Goal: Task Accomplishment & Management: Complete application form

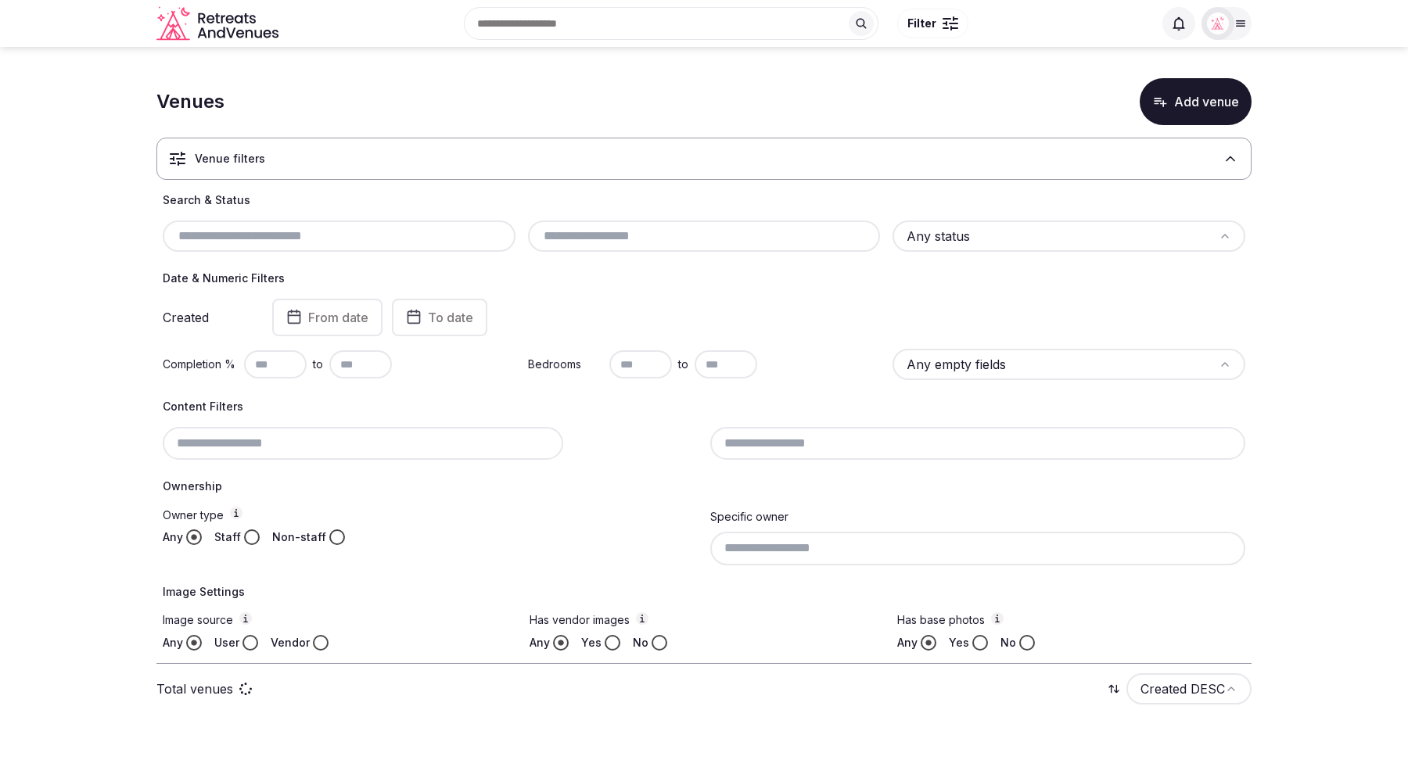
click at [1231, 153] on icon at bounding box center [1231, 159] width 16 height 16
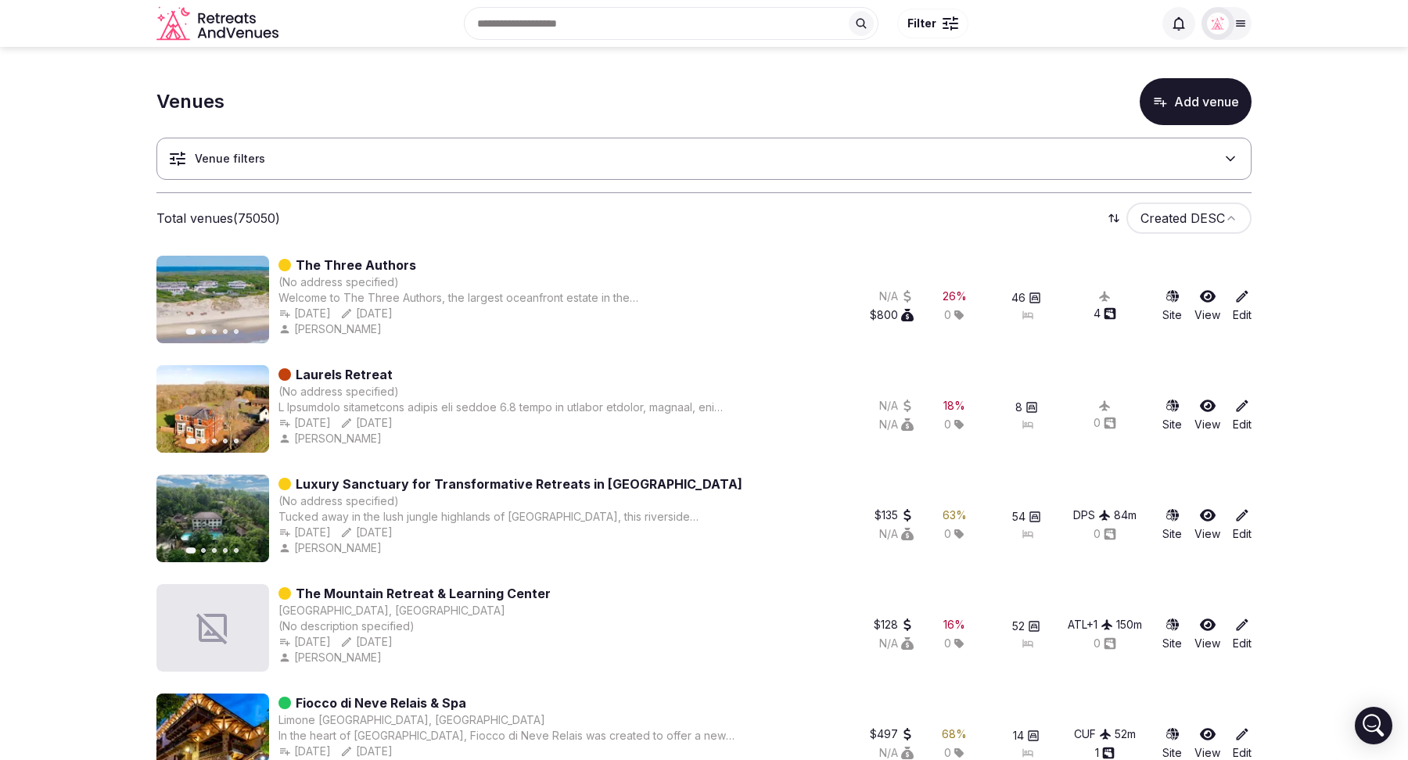
click at [1189, 109] on button "Add venue" at bounding box center [1196, 101] width 112 height 47
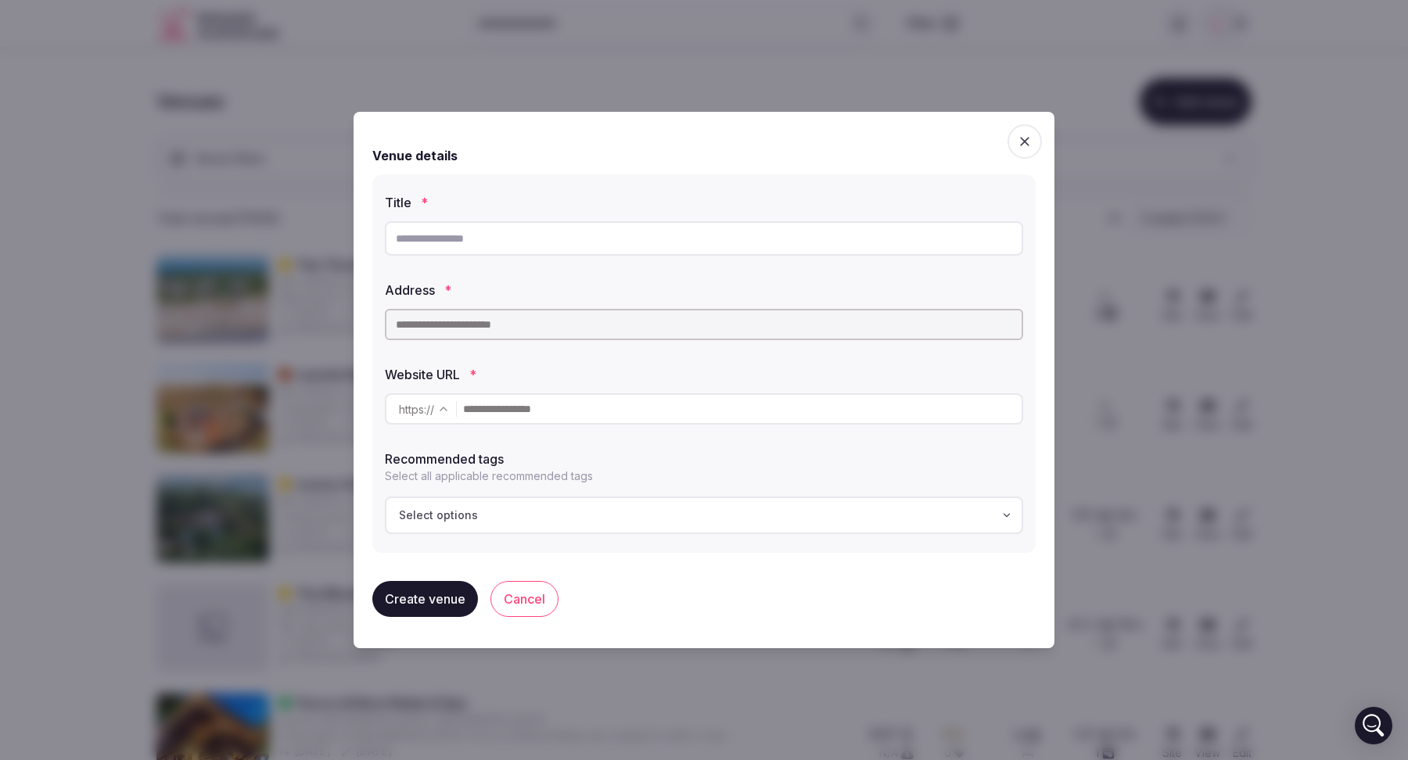
click at [529, 329] on input "text" at bounding box center [704, 324] width 638 height 31
click at [561, 415] on input "text" at bounding box center [742, 409] width 559 height 31
click at [494, 319] on input "text" at bounding box center [704, 324] width 638 height 31
click at [487, 329] on input "text" at bounding box center [704, 324] width 638 height 31
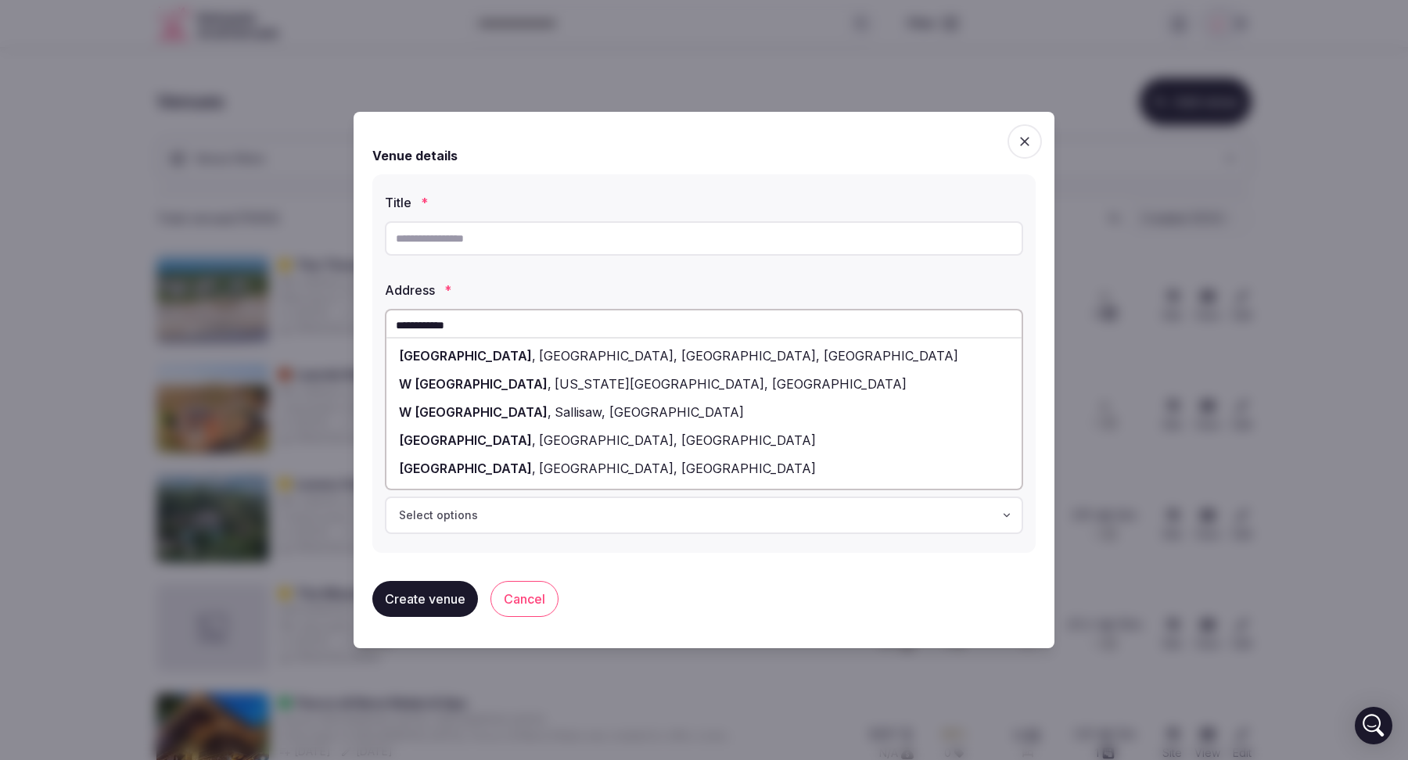
click at [546, 358] on span "[GEOGRAPHIC_DATA], [GEOGRAPHIC_DATA], [GEOGRAPHIC_DATA]" at bounding box center [747, 356] width 422 height 16
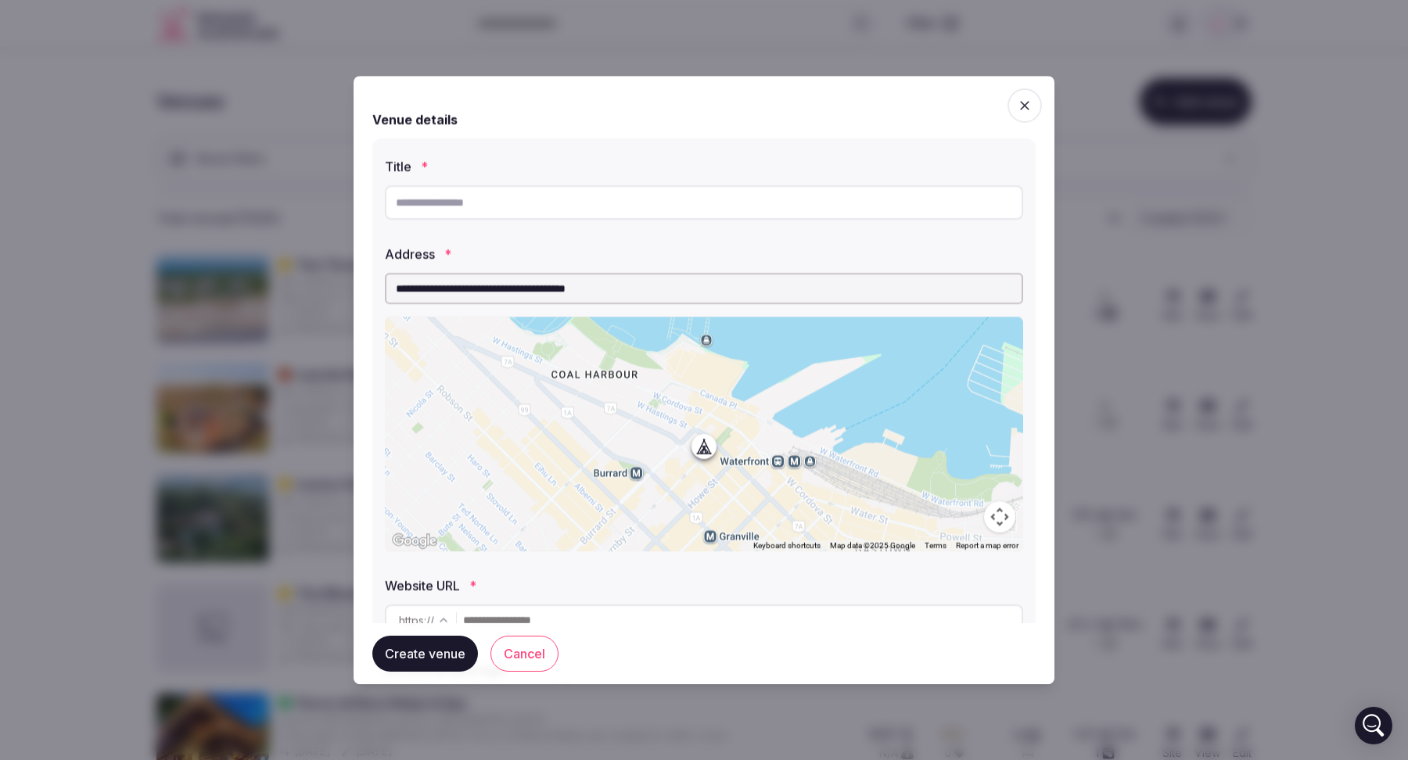
drag, startPoint x: 647, startPoint y: 293, endPoint x: 407, endPoint y: 287, distance: 240.2
click at [407, 287] on input "**********" at bounding box center [704, 288] width 638 height 31
type input "*"
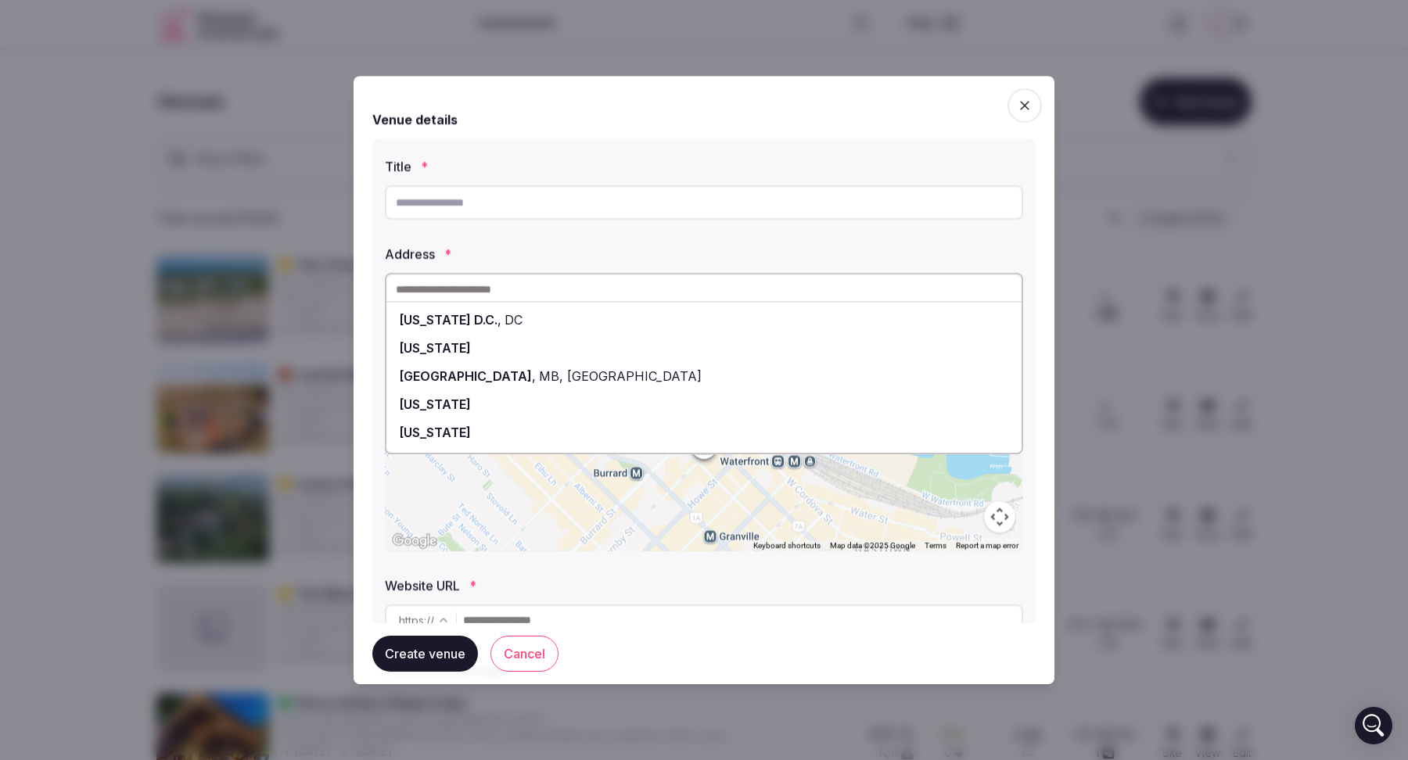
click at [1023, 103] on icon "button" at bounding box center [1024, 105] width 9 height 9
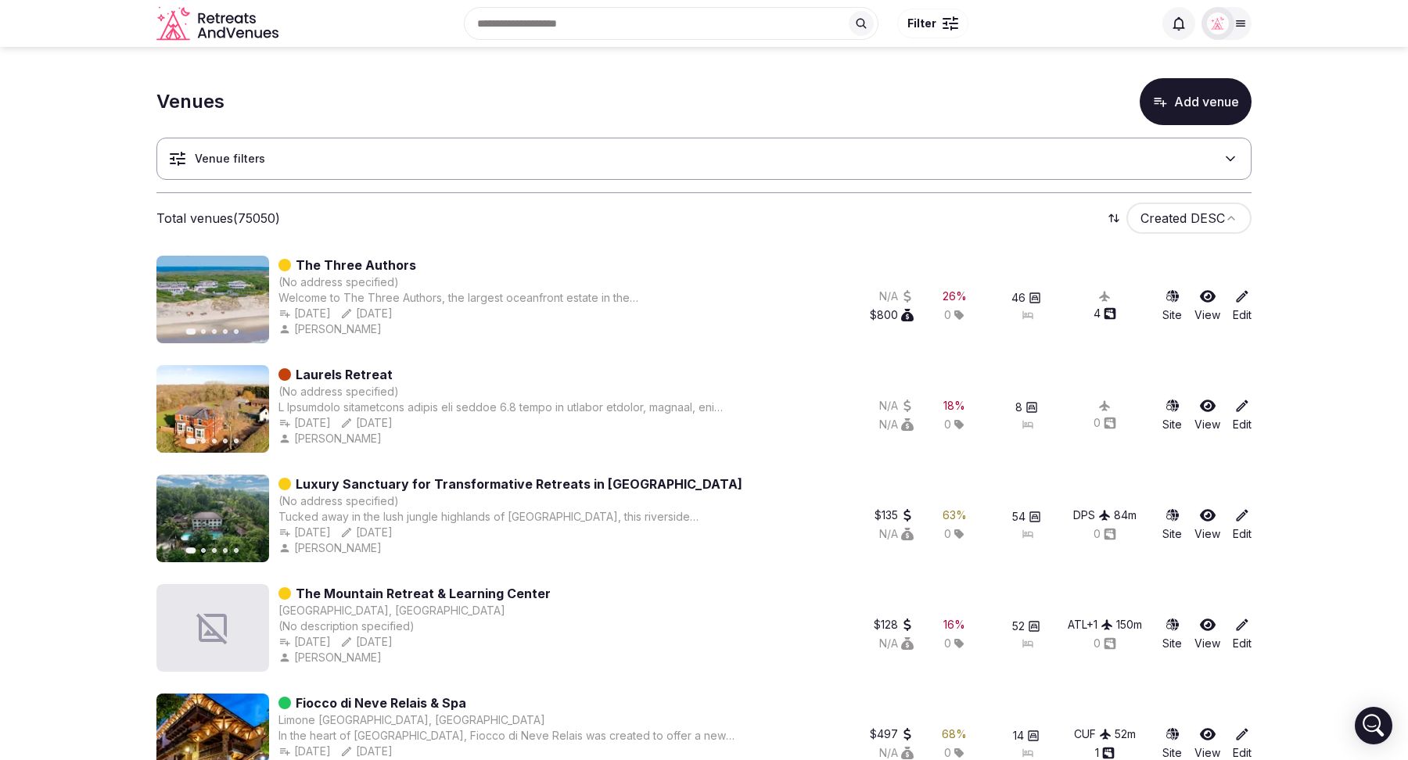
click at [1176, 114] on button "Add venue" at bounding box center [1196, 101] width 112 height 47
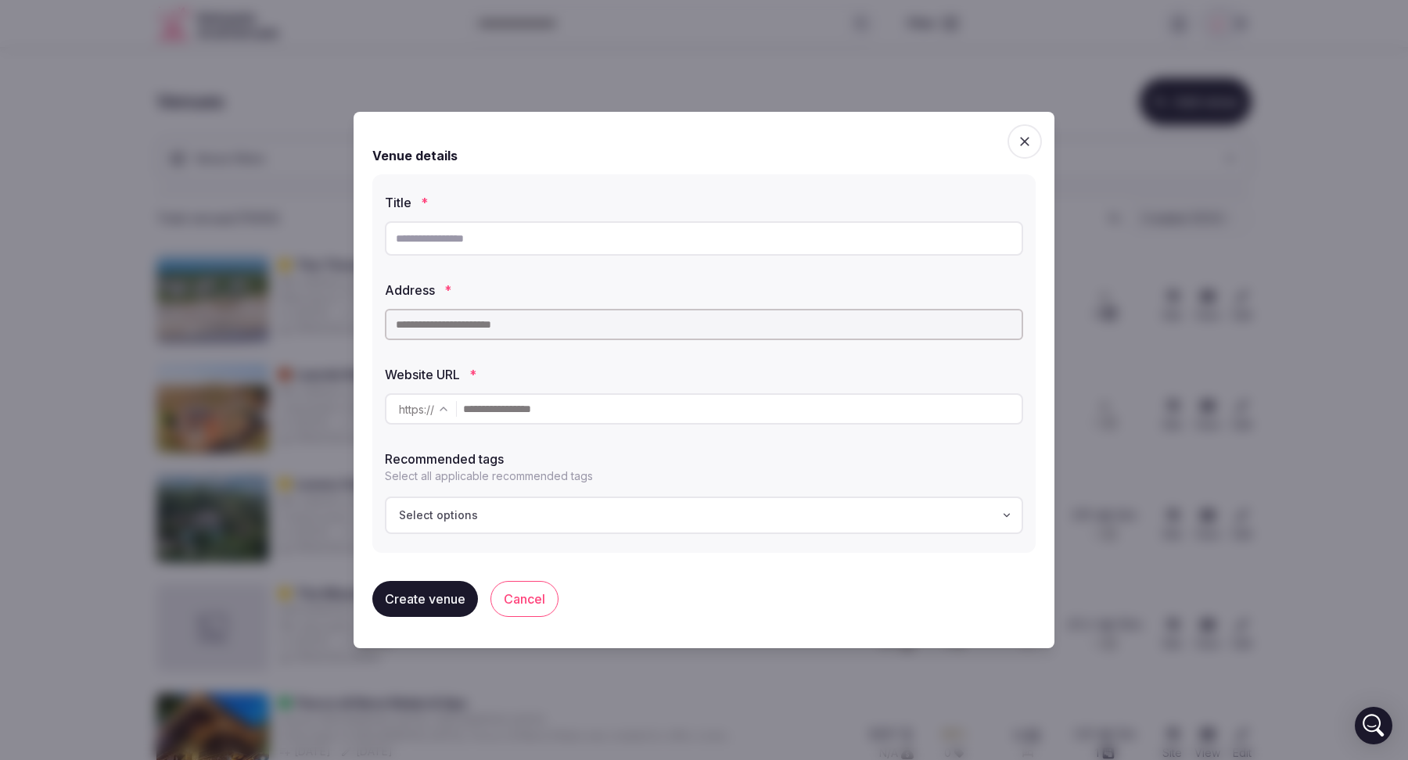
click at [1024, 137] on icon "button" at bounding box center [1025, 142] width 16 height 16
